Goal: Information Seeking & Learning: Learn about a topic

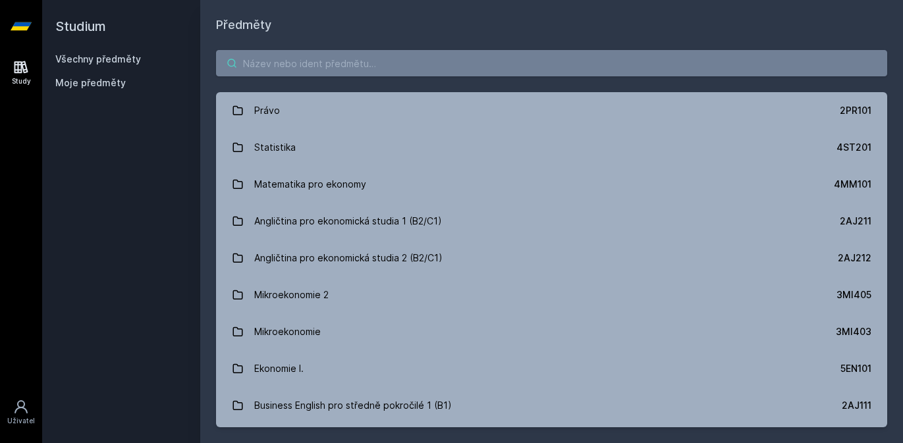
click at [416, 70] on input "search" at bounding box center [551, 63] width 671 height 26
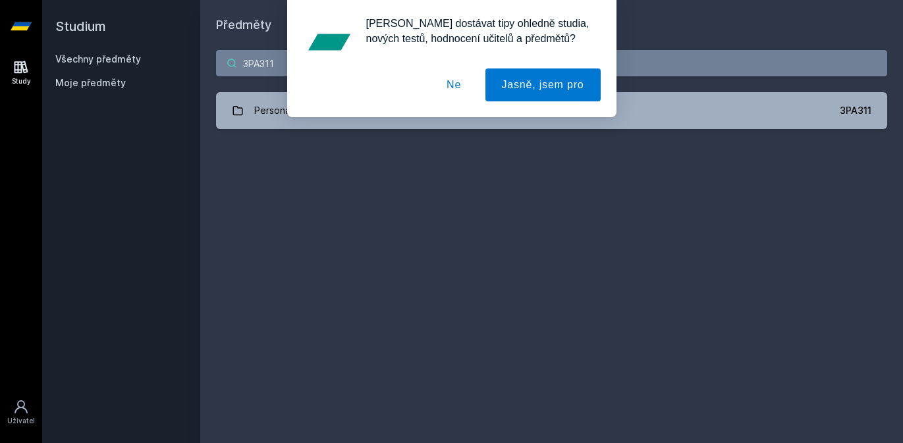
type input "3PA311"
click at [462, 93] on button "Ne" at bounding box center [453, 85] width 47 height 33
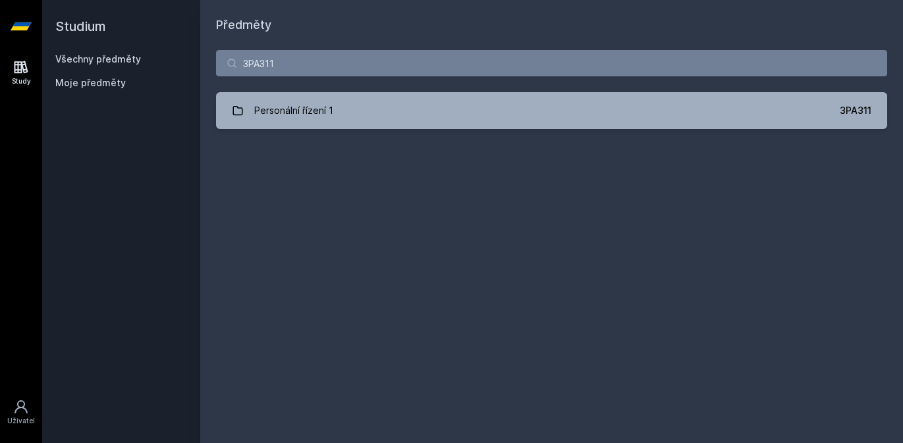
click at [436, 106] on div "[PERSON_NAME] dostávat tipy ohledně studia, nových testů, hodnocení učitelů a p…" at bounding box center [451, 58] width 903 height 117
click at [436, 106] on link "Personální řízení 1 3PA311" at bounding box center [551, 110] width 671 height 37
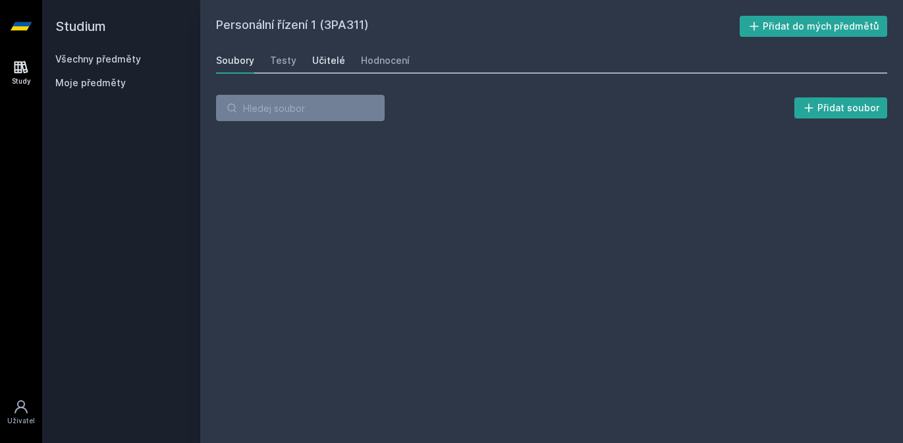
click at [330, 61] on div "Učitelé" at bounding box center [328, 60] width 33 height 13
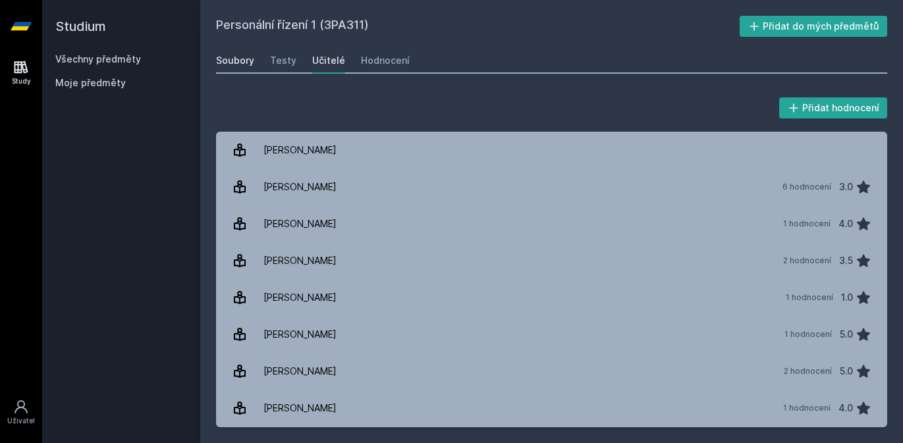
click at [249, 55] on div "Soubory" at bounding box center [235, 60] width 38 height 13
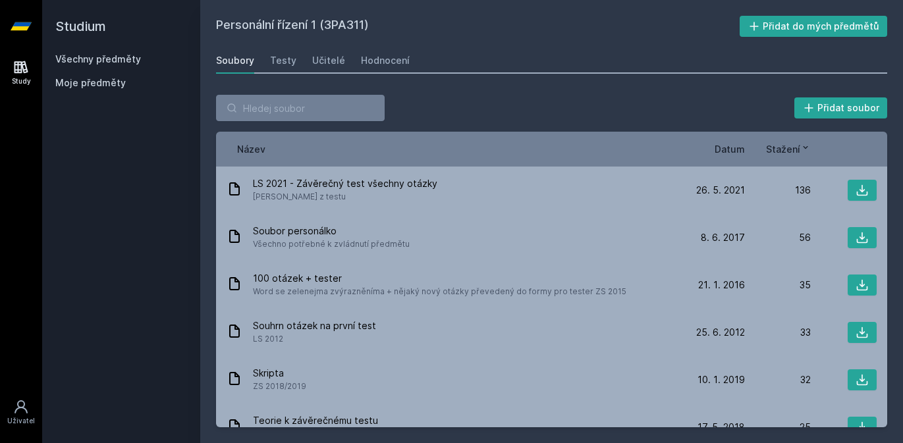
click at [719, 145] on span "Datum" at bounding box center [730, 149] width 30 height 14
click at [728, 146] on span "Datum" at bounding box center [719, 149] width 30 height 14
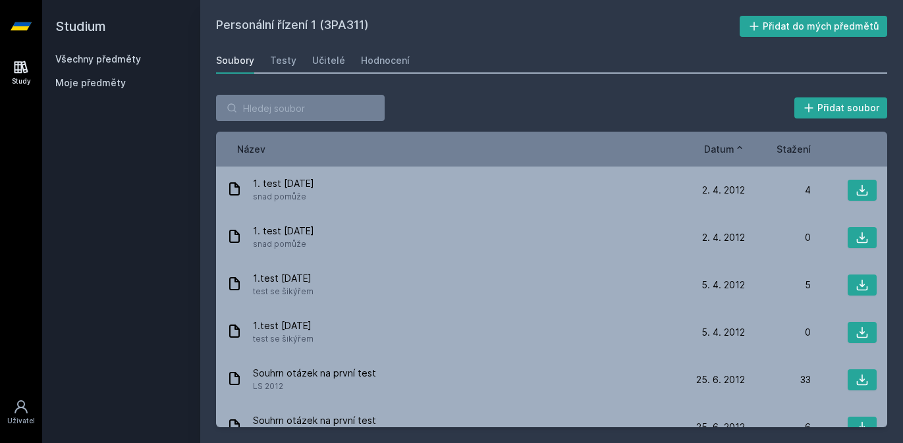
click at [728, 146] on span "Datum" at bounding box center [719, 149] width 30 height 14
click at [366, 53] on link "Hodnocení" at bounding box center [385, 60] width 49 height 26
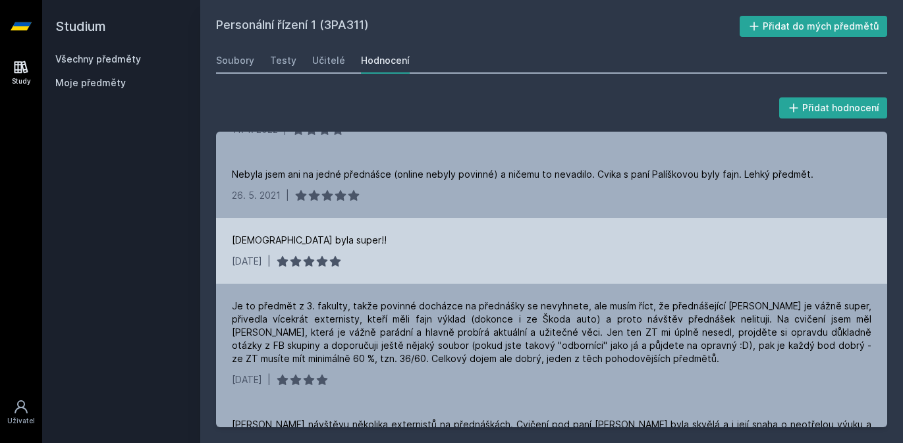
scroll to position [197, 0]
